Goal: Complete application form

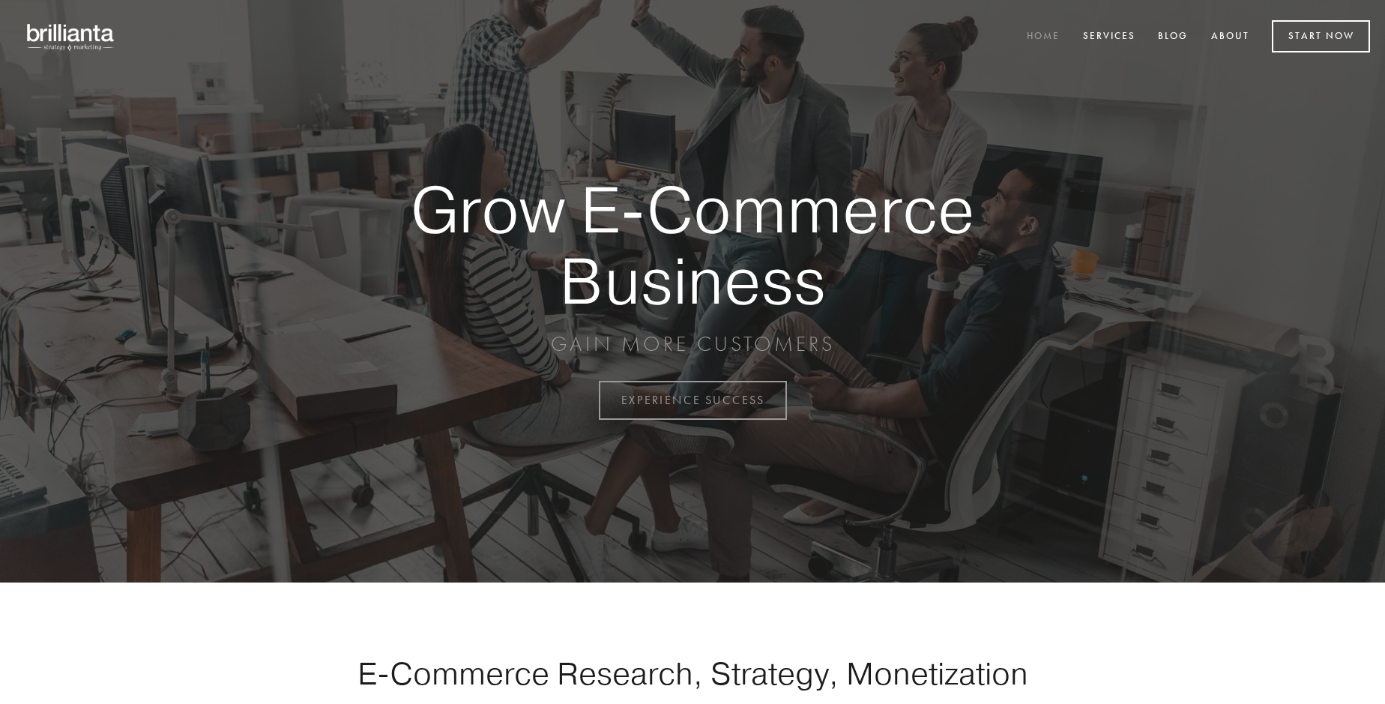
scroll to position [3928, 0]
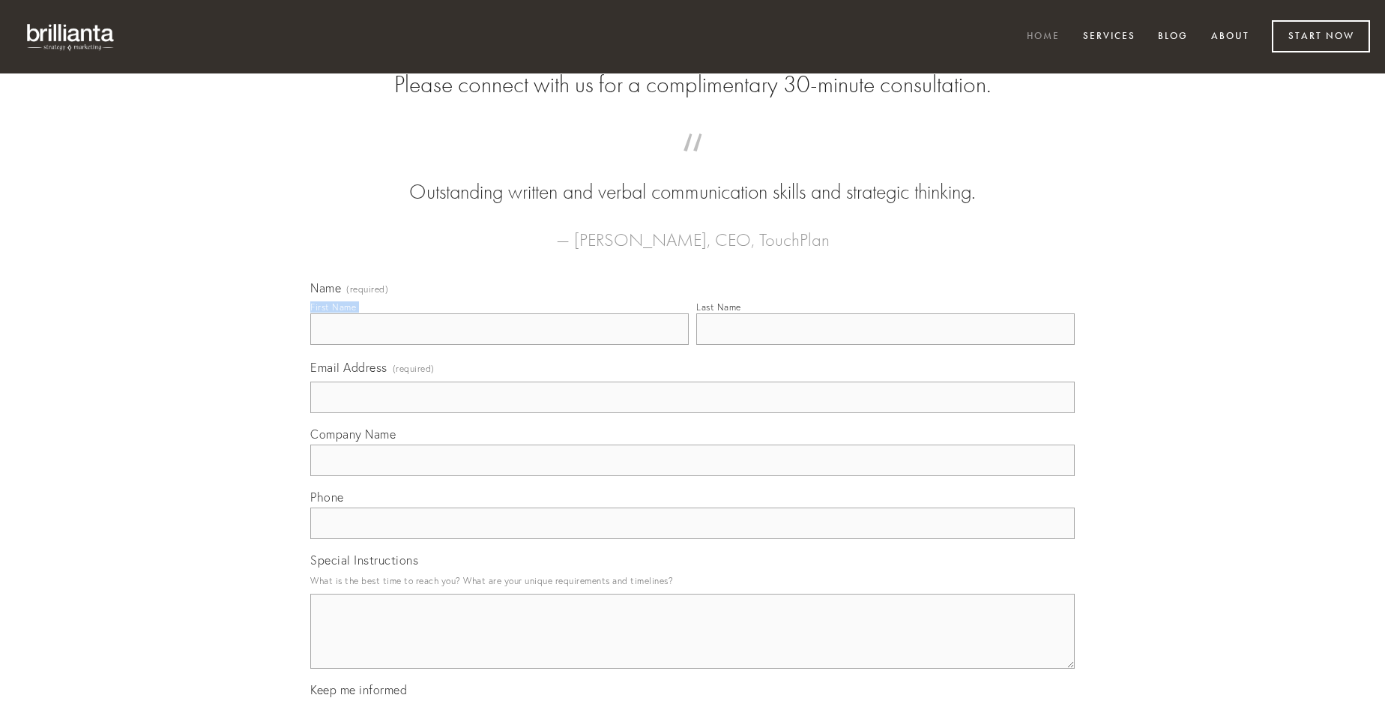
type input "[PERSON_NAME]"
click at [885, 345] on input "Last Name" at bounding box center [885, 328] width 378 height 31
type input "[PERSON_NAME]"
click at [692, 413] on input "Email Address (required)" at bounding box center [692, 396] width 764 height 31
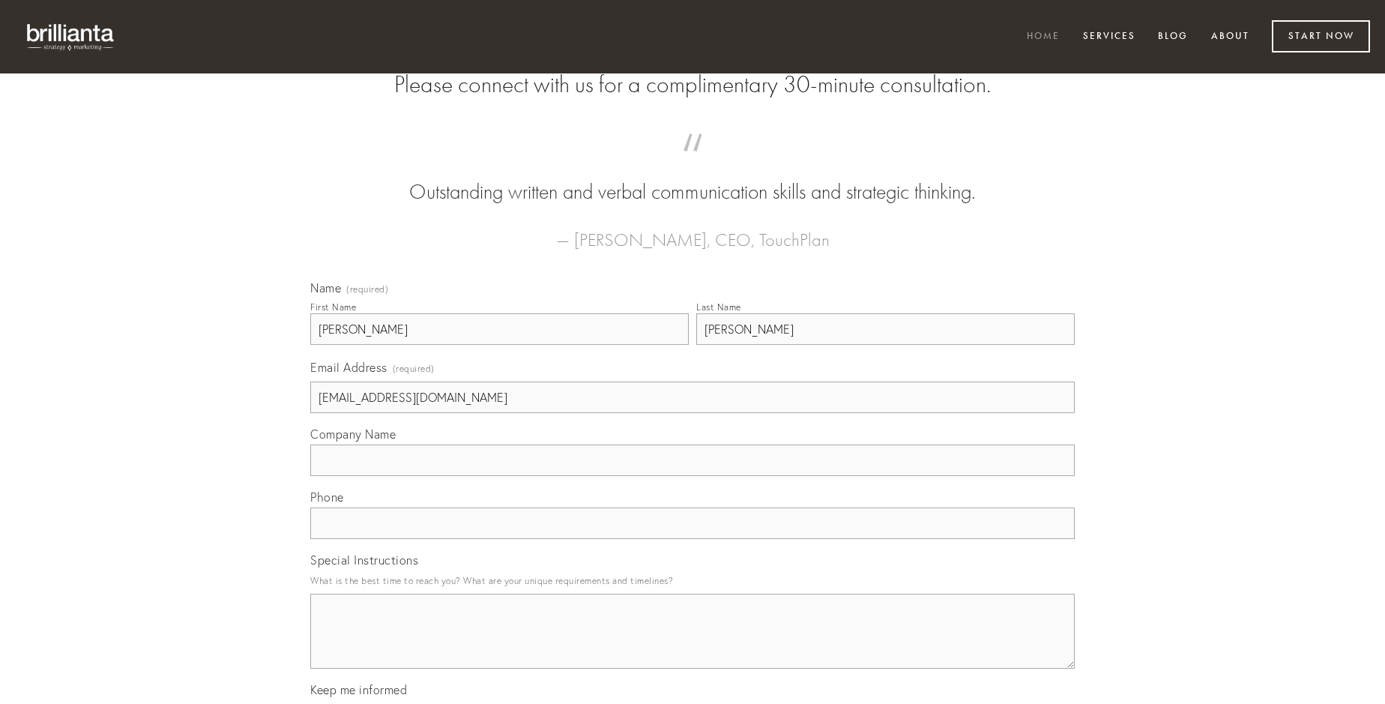
type input "[EMAIL_ADDRESS][DOMAIN_NAME]"
click at [692, 476] on input "Company Name" at bounding box center [692, 459] width 764 height 31
type input "calcar"
click at [692, 539] on input "text" at bounding box center [692, 522] width 764 height 31
click at [692, 644] on textarea "Special Instructions" at bounding box center [692, 630] width 764 height 75
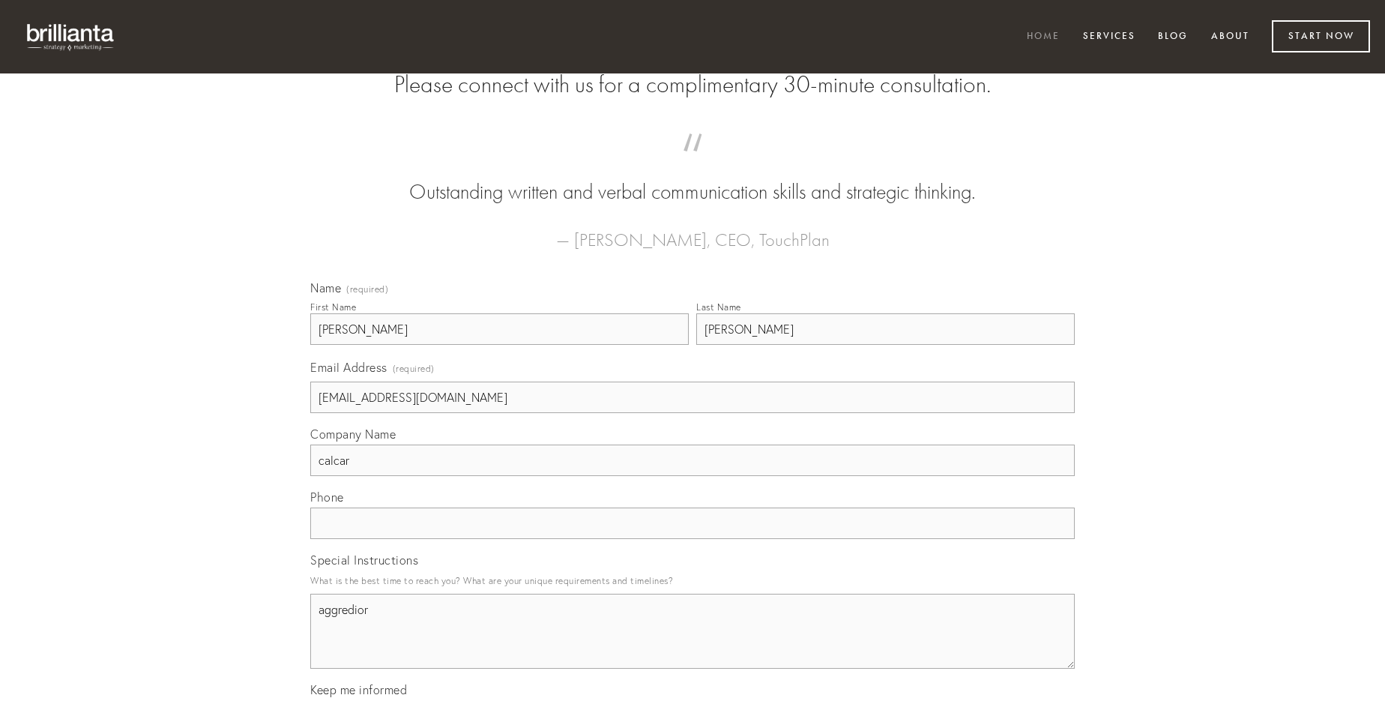
type textarea "aggredior"
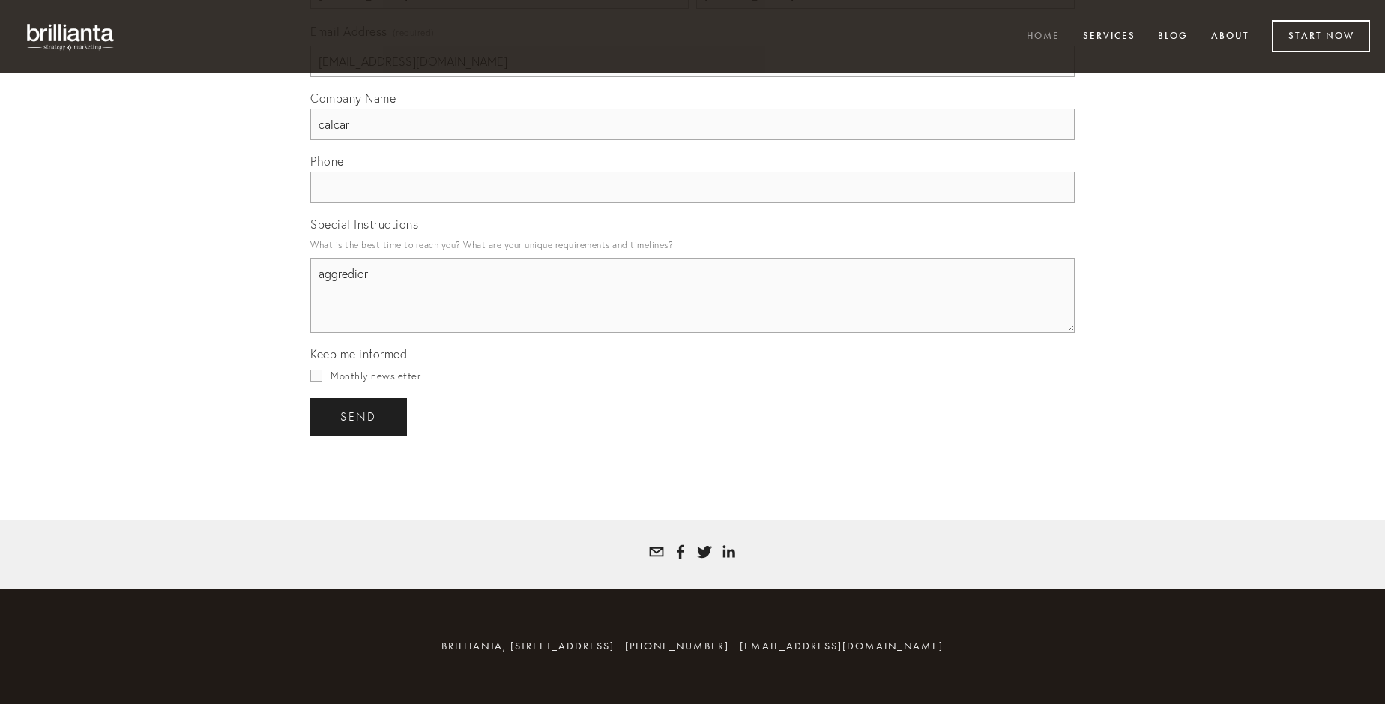
click at [360, 416] on span "send" at bounding box center [358, 416] width 37 height 13
